Goal: Navigation & Orientation: Find specific page/section

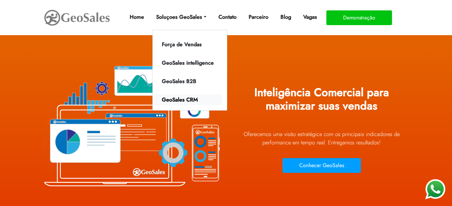
click at [184, 101] on link "GeoSales CRM" at bounding box center [188, 99] width 68 height 11
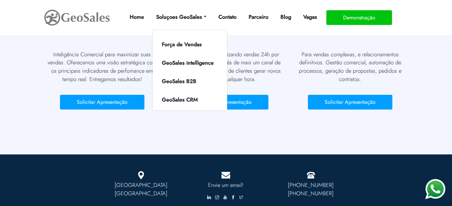
scroll to position [1036, 0]
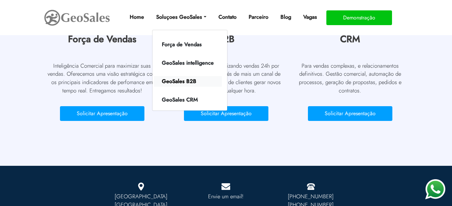
click at [171, 81] on link "GeoSales B2B" at bounding box center [188, 81] width 68 height 11
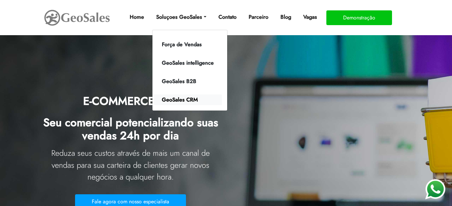
click at [186, 99] on link "GeoSales CRM" at bounding box center [188, 99] width 68 height 11
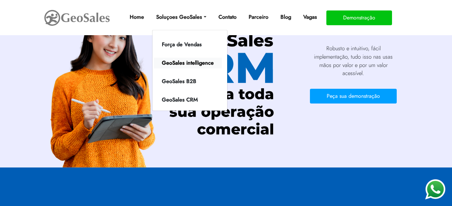
scroll to position [410, 0]
